Goal: Task Accomplishment & Management: Complete application form

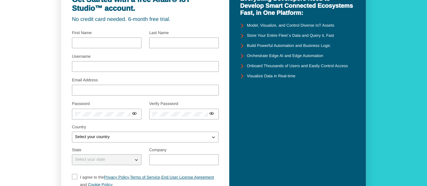
scroll to position [39, 0]
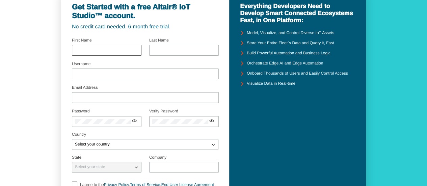
click at [85, 52] on div at bounding box center [107, 50] width 70 height 11
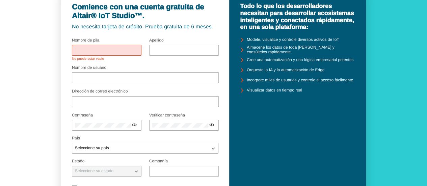
click at [98, 46] on div at bounding box center [107, 50] width 70 height 11
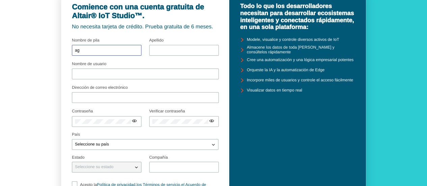
type input "a"
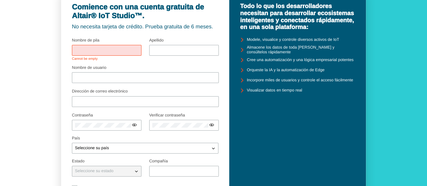
type input "a"
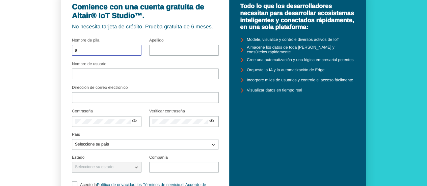
type input "a"
type input "Gabriela"
click at [151, 50] on div at bounding box center [184, 50] width 70 height 11
type input "Maturana"
click at [125, 73] on input "Nombre de usuario" at bounding box center [145, 74] width 141 height 5
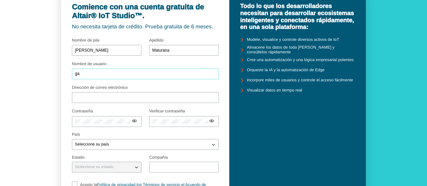
type input "g"
click at [109, 98] on div at bounding box center [145, 97] width 147 height 11
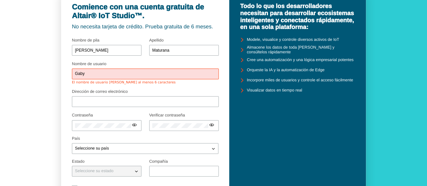
click at [106, 74] on input "Gaby" at bounding box center [145, 74] width 141 height 5
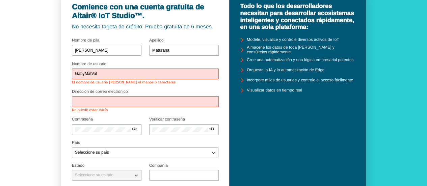
type input "GabyMatVal"
click at [97, 102] on div at bounding box center [145, 101] width 147 height 11
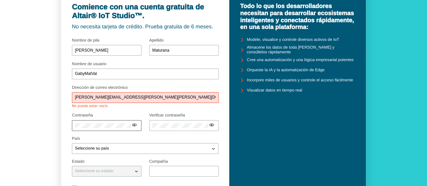
type input "gabriela.maturana.valdes@gmail.com"
click at [107, 121] on div at bounding box center [107, 125] width 70 height 11
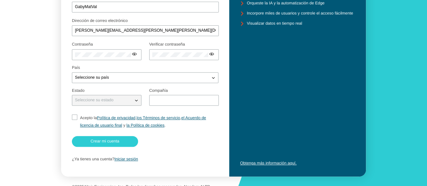
scroll to position [107, 0]
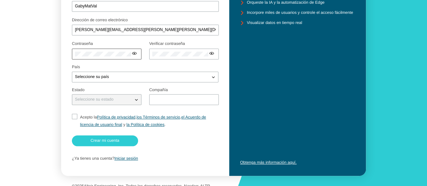
click at [84, 57] on div at bounding box center [107, 54] width 70 height 11
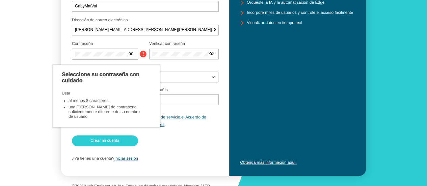
click at [129, 55] on iron-icon at bounding box center [130, 53] width 5 height 5
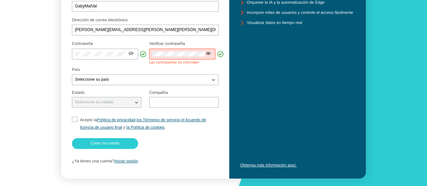
click at [209, 53] on iron-icon at bounding box center [208, 53] width 5 height 5
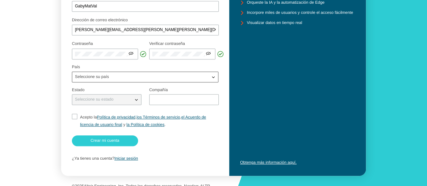
click at [130, 76] on div "Seleccione su país" at bounding box center [141, 77] width 138 height 7
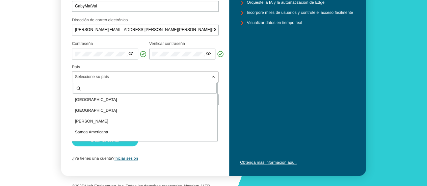
drag, startPoint x: 130, startPoint y: 76, endPoint x: 124, endPoint y: 85, distance: 10.7
click at [124, 82] on div "Seleccione su país Afganistán Albania Argelia Samoa Americana Andorra Angola Ar…" at bounding box center [145, 77] width 147 height 11
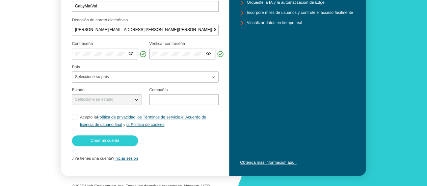
click at [126, 77] on div "Seleccione su país" at bounding box center [141, 77] width 138 height 7
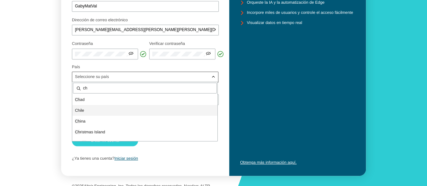
type input "ch"
click at [96, 108] on p "Ch ile" at bounding box center [144, 110] width 145 height 7
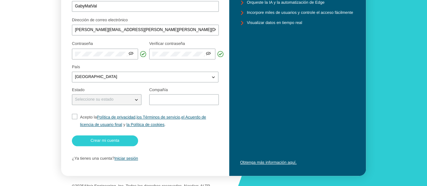
click at [116, 99] on div "Seleccione su estado" at bounding box center [102, 99] width 61 height 7
click at [133, 99] on iron-icon at bounding box center [136, 99] width 7 height 7
click at [137, 101] on iron-icon at bounding box center [136, 99] width 7 height 7
click at [74, 119] on input "Acepto la Política de privacidad , los Términos de servicio , el Acuerdo de lic…" at bounding box center [74, 121] width 4 height 15
checkbox input "true"
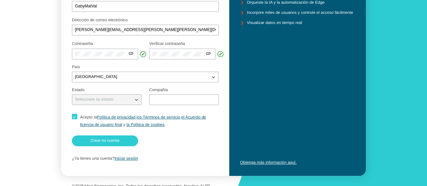
scroll to position [113, 0]
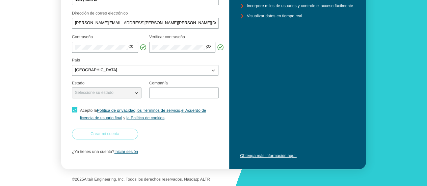
click at [112, 134] on font "Crear mi cuenta" at bounding box center [105, 133] width 29 height 5
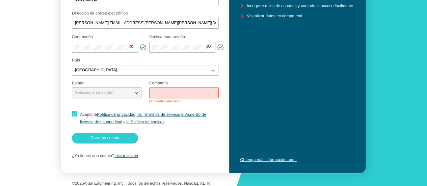
click at [176, 95] on input "text" at bounding box center [184, 93] width 64 height 5
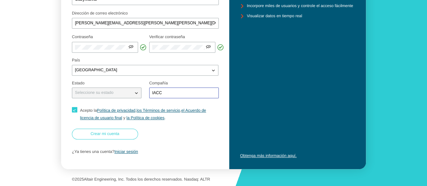
type input "IACC"
click at [113, 134] on font "Crear mi cuenta" at bounding box center [105, 133] width 29 height 5
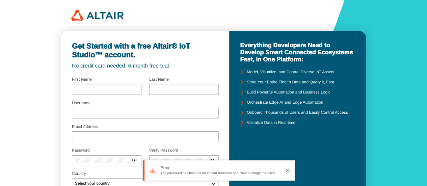
type input "Gabriela"
type input "Maturana"
type input "GabyMatVal"
type input "gabriela.maturana.valdes@gmail.com"
type input "IACC"
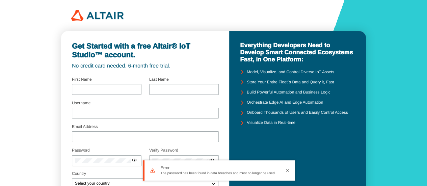
checkbox input "true"
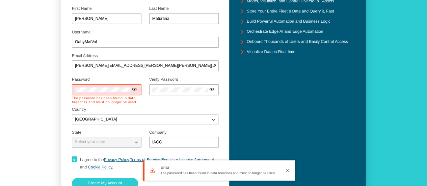
scroll to position [120, 0]
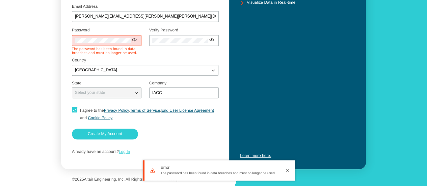
click at [126, 152] on link "Log In" at bounding box center [124, 151] width 11 height 5
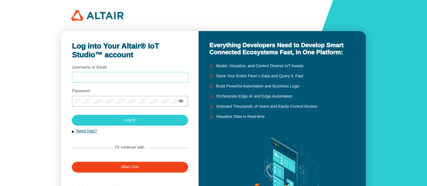
click at [145, 79] on input "Username or Email" at bounding box center [130, 77] width 110 height 5
type input "G"
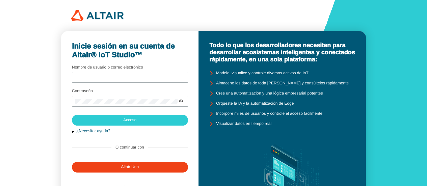
click at [142, 84] on fieldset "Nombre de usuario o correo electrónico" at bounding box center [130, 75] width 116 height 24
click at [142, 83] on div at bounding box center [130, 83] width 116 height 1
click at [138, 76] on input "Nombre de usuario o correo electrónico" at bounding box center [130, 77] width 110 height 5
type input "gabriela.maturana.valdes@gmail.com"
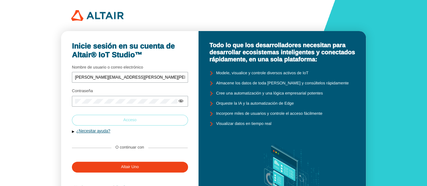
click at [140, 121] on paper-button "Acceso" at bounding box center [130, 120] width 116 height 11
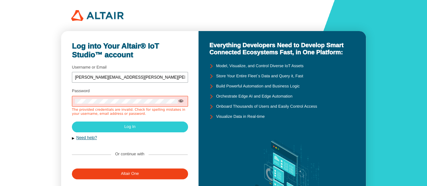
click at [183, 101] on iron-icon at bounding box center [180, 100] width 5 height 5
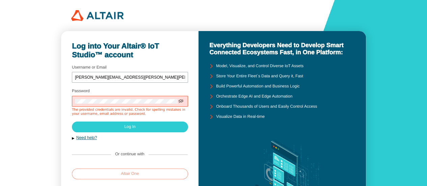
click at [152, 171] on paper-button "Altair One" at bounding box center [130, 174] width 116 height 11
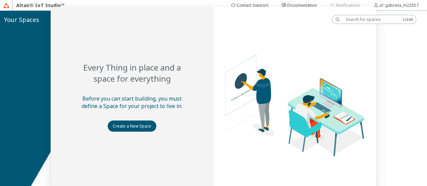
click at [156, 127] on div at bounding box center [213, 98] width 427 height 175
click at [0, 0] on slot "Documentation" at bounding box center [0, 0] width 0 height 0
